Goal: Find specific page/section

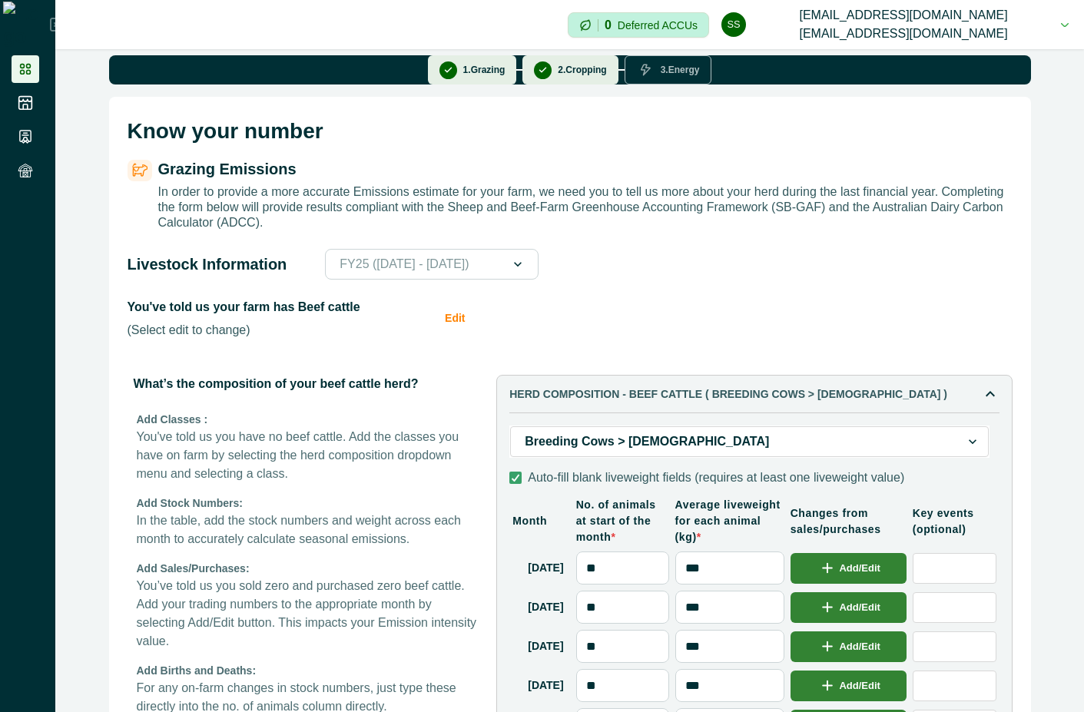
scroll to position [138, 0]
click at [14, 59] on li at bounding box center [26, 69] width 28 height 28
